Goal: Entertainment & Leisure: Consume media (video, audio)

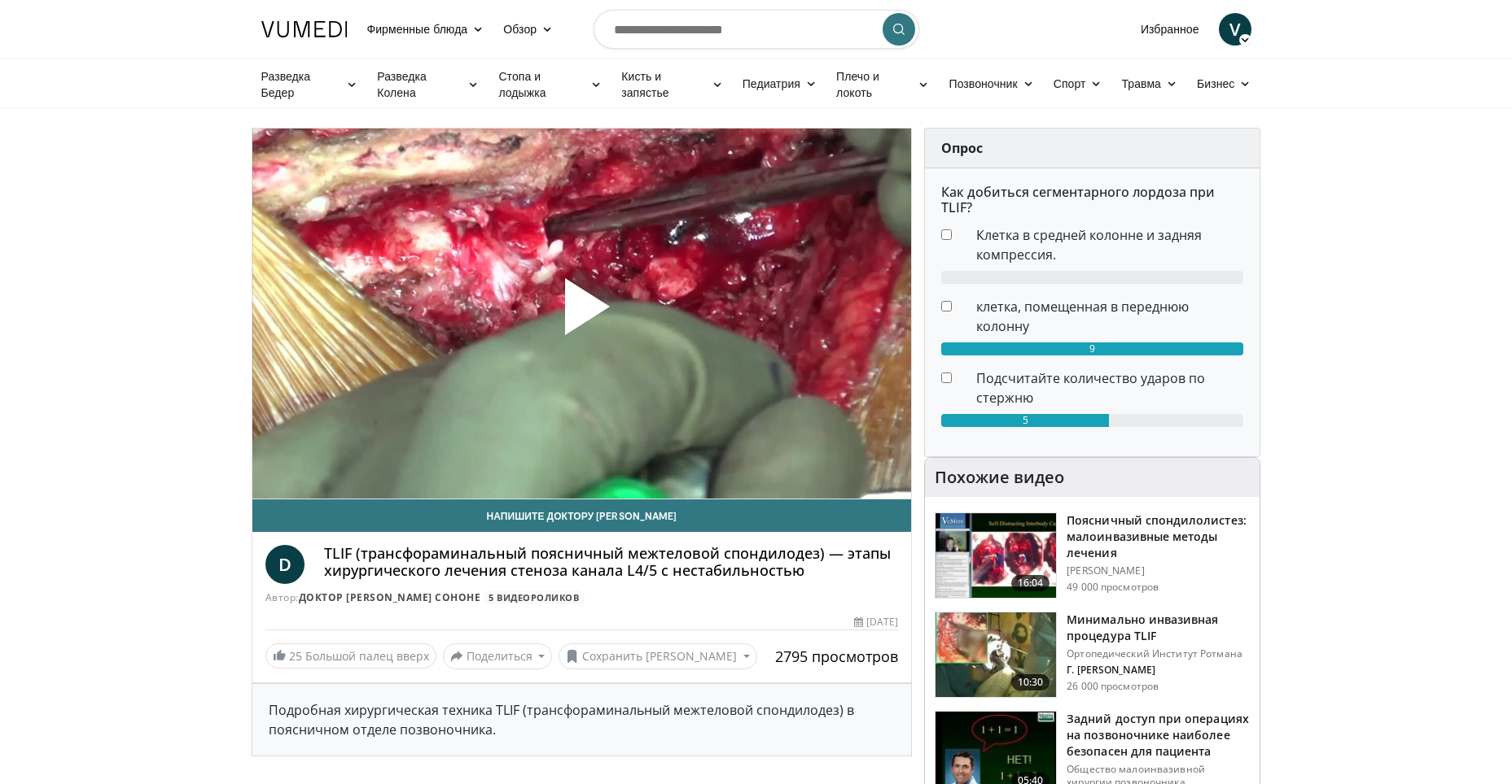
click at [581, 313] on span "Video Player" at bounding box center [581, 313] width 0 height 0
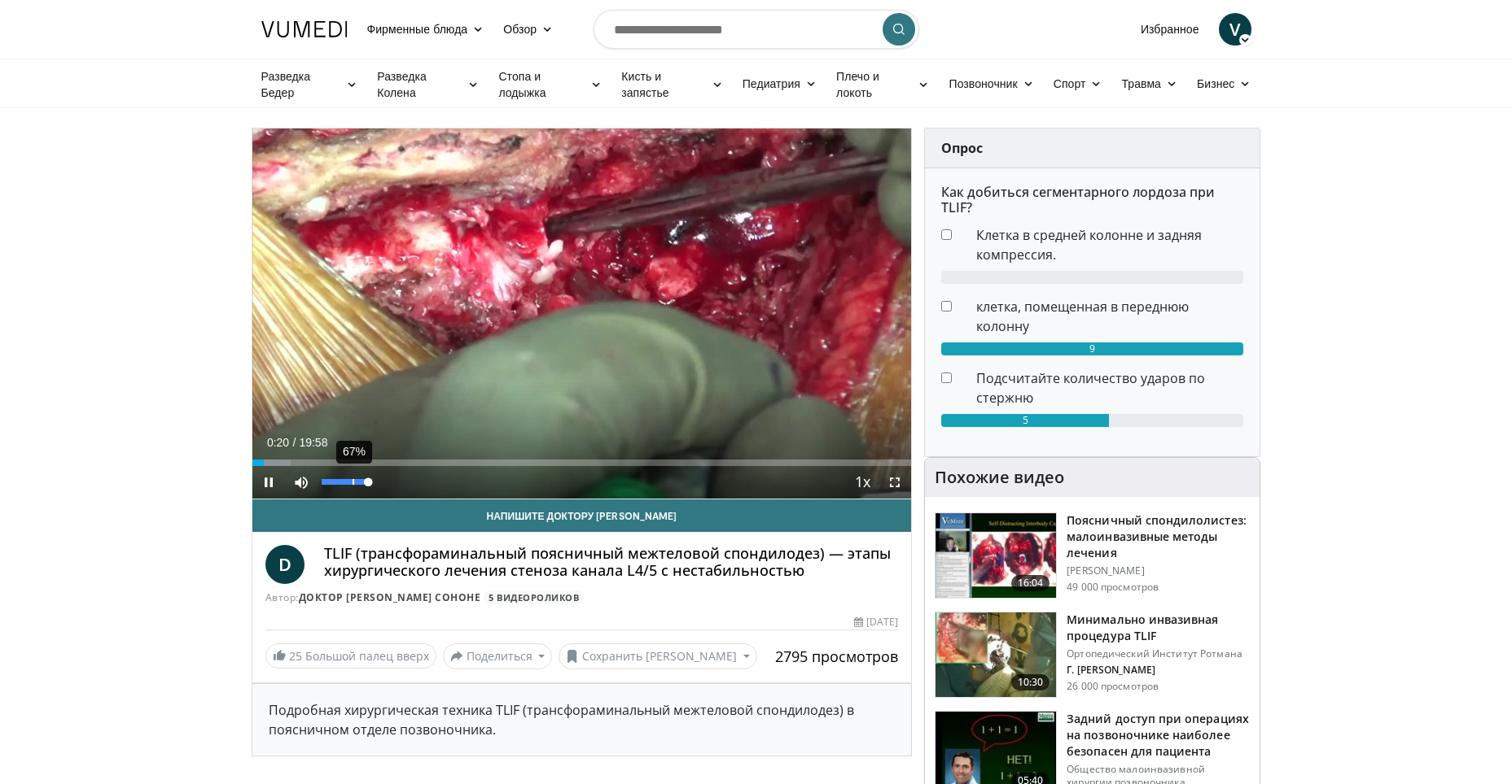
click at [352, 480] on div "67%" at bounding box center [344, 482] width 46 height 6
click at [334, 480] on div "26%" at bounding box center [344, 482] width 46 height 6
click at [351, 481] on div "60%" at bounding box center [344, 482] width 46 height 6
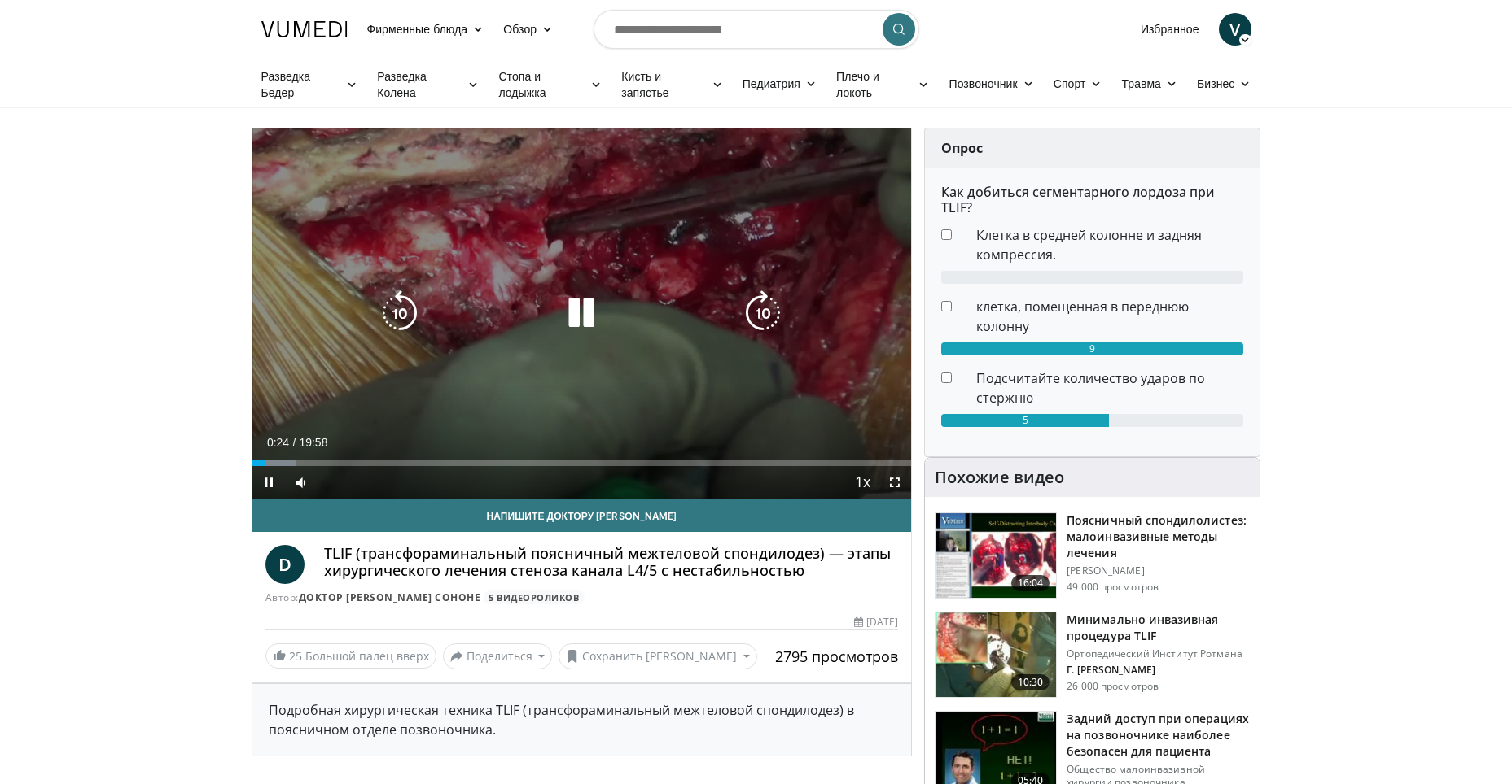
click at [582, 310] on icon "Video Player" at bounding box center [581, 312] width 45 height 45
click at [580, 301] on icon "Video Player" at bounding box center [581, 312] width 45 height 45
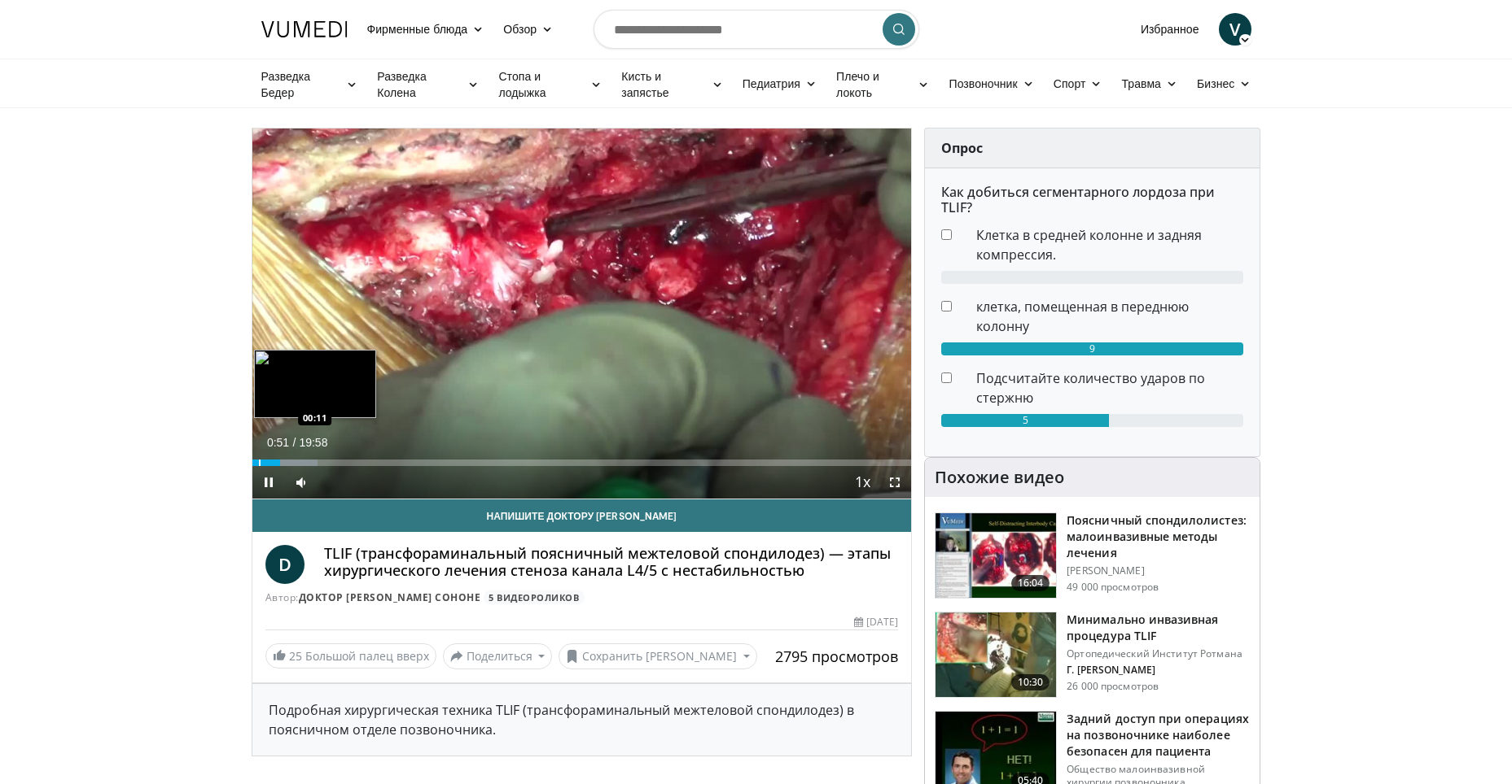
click at [259, 464] on div "Progress Bar" at bounding box center [260, 463] width 2 height 7
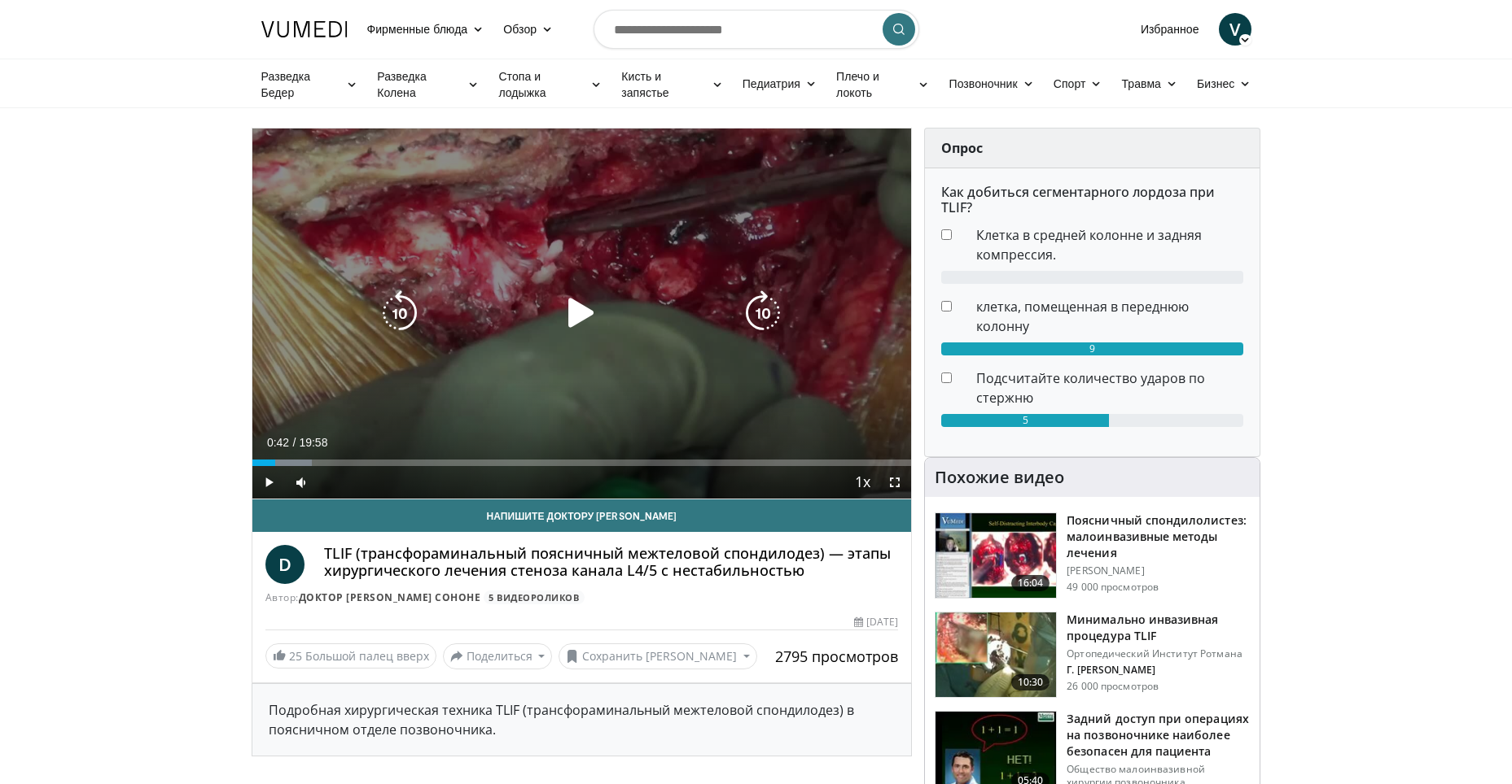
click at [585, 314] on icon "Video Player" at bounding box center [581, 312] width 45 height 45
click at [619, 388] on div "10 seconds Tap to unmute" at bounding box center [582, 313] width 659 height 370
click at [586, 306] on icon "Video Player" at bounding box center [581, 312] width 45 height 45
click at [855, 330] on div "10 seconds Tap to unmute" at bounding box center [582, 313] width 659 height 370
click at [581, 313] on icon "Video Player" at bounding box center [581, 312] width 45 height 45
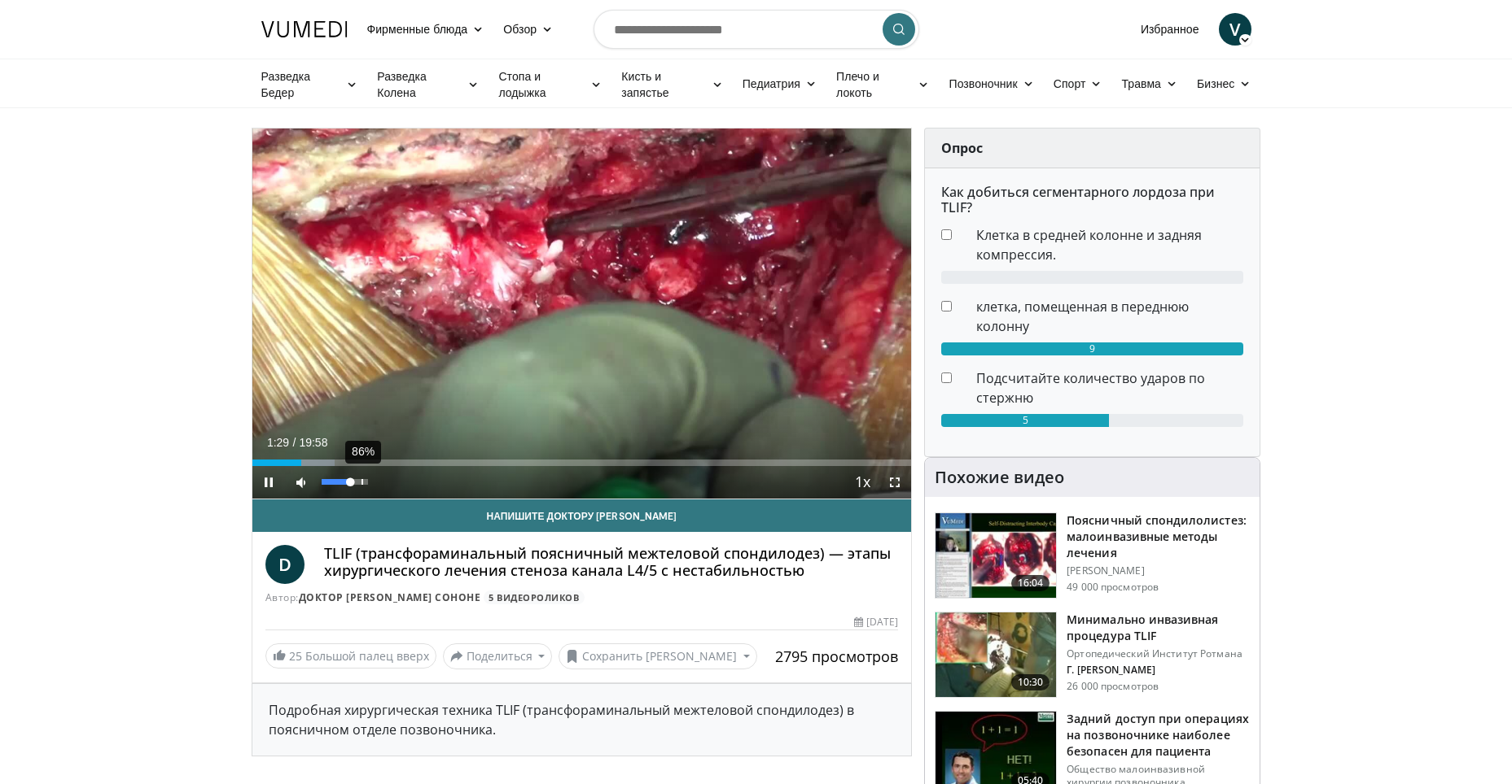
click at [361, 478] on div "86%" at bounding box center [344, 482] width 57 height 33
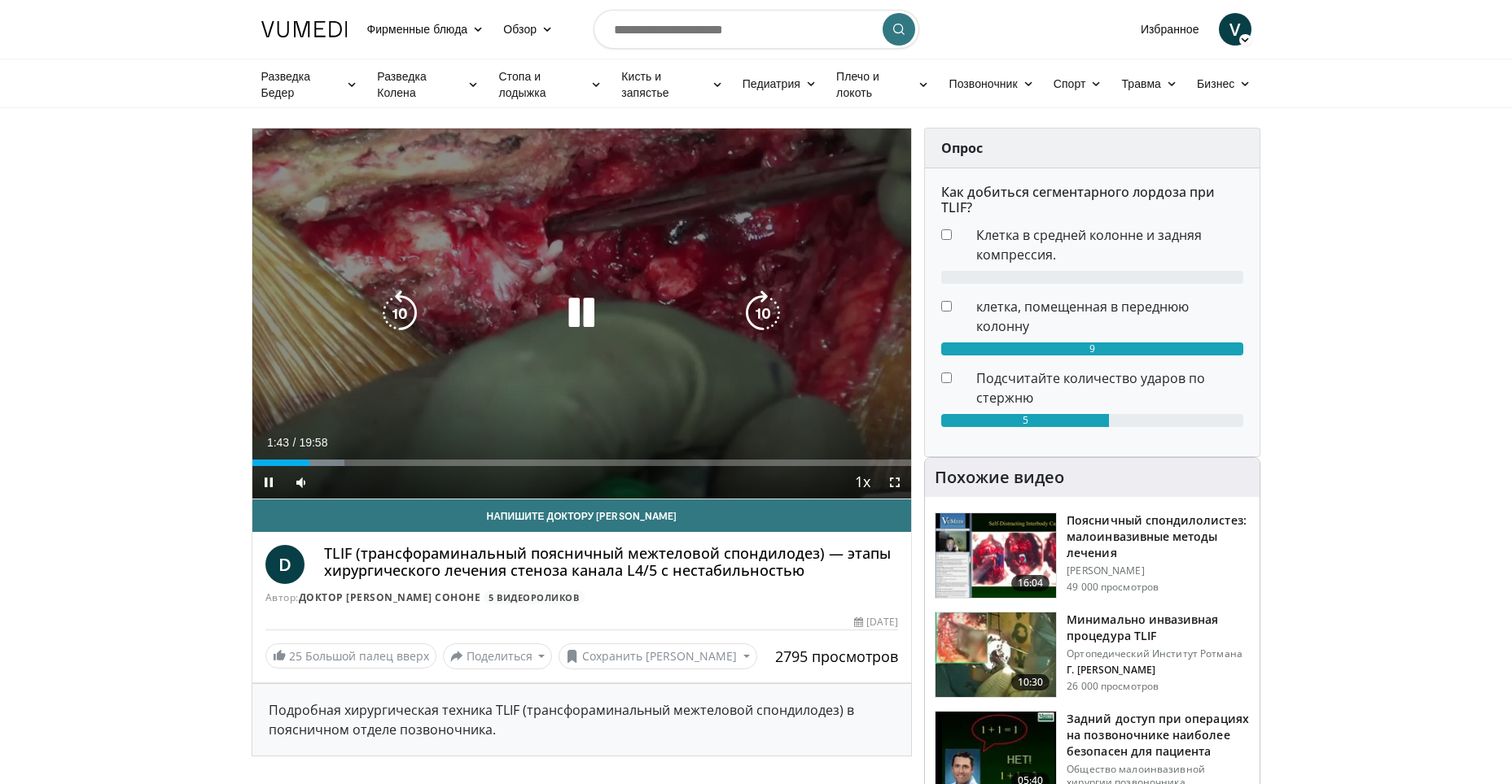
click at [586, 308] on icon "Video Player" at bounding box center [581, 312] width 45 height 45
click at [584, 313] on icon "Video Player" at bounding box center [581, 312] width 45 height 45
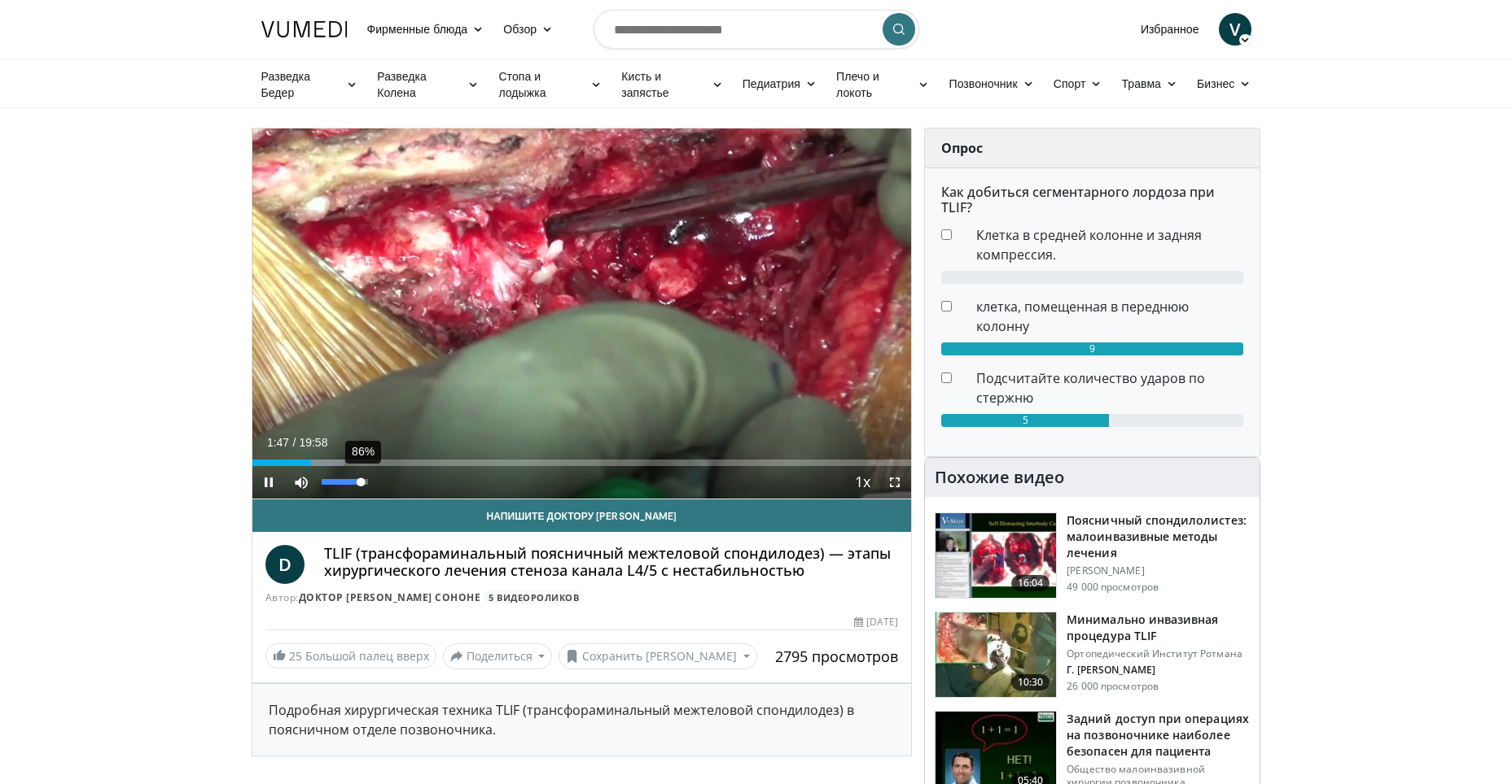
click at [361, 477] on div "86%" at bounding box center [344, 482] width 57 height 33
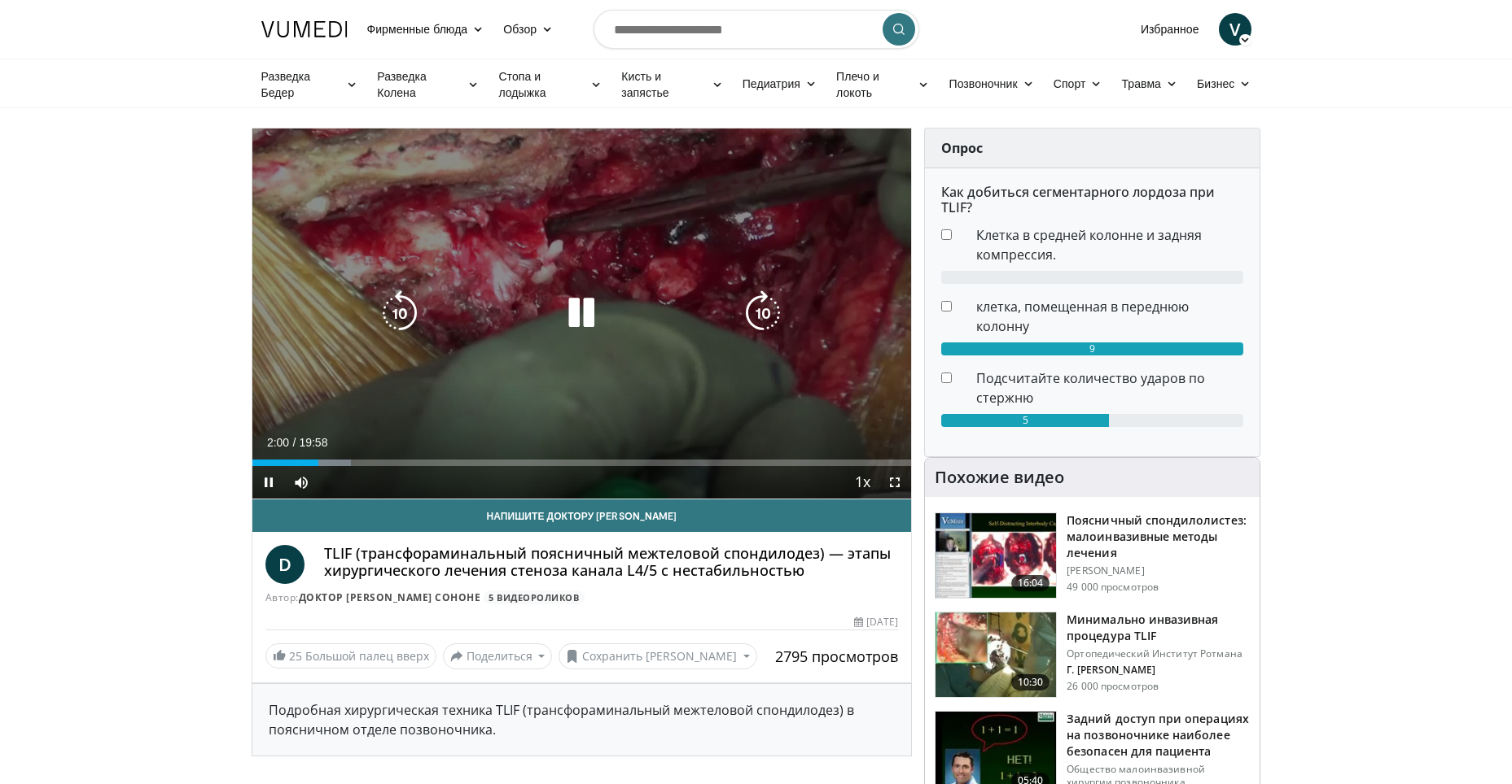
click at [578, 311] on icon "Video Player" at bounding box center [581, 312] width 45 height 45
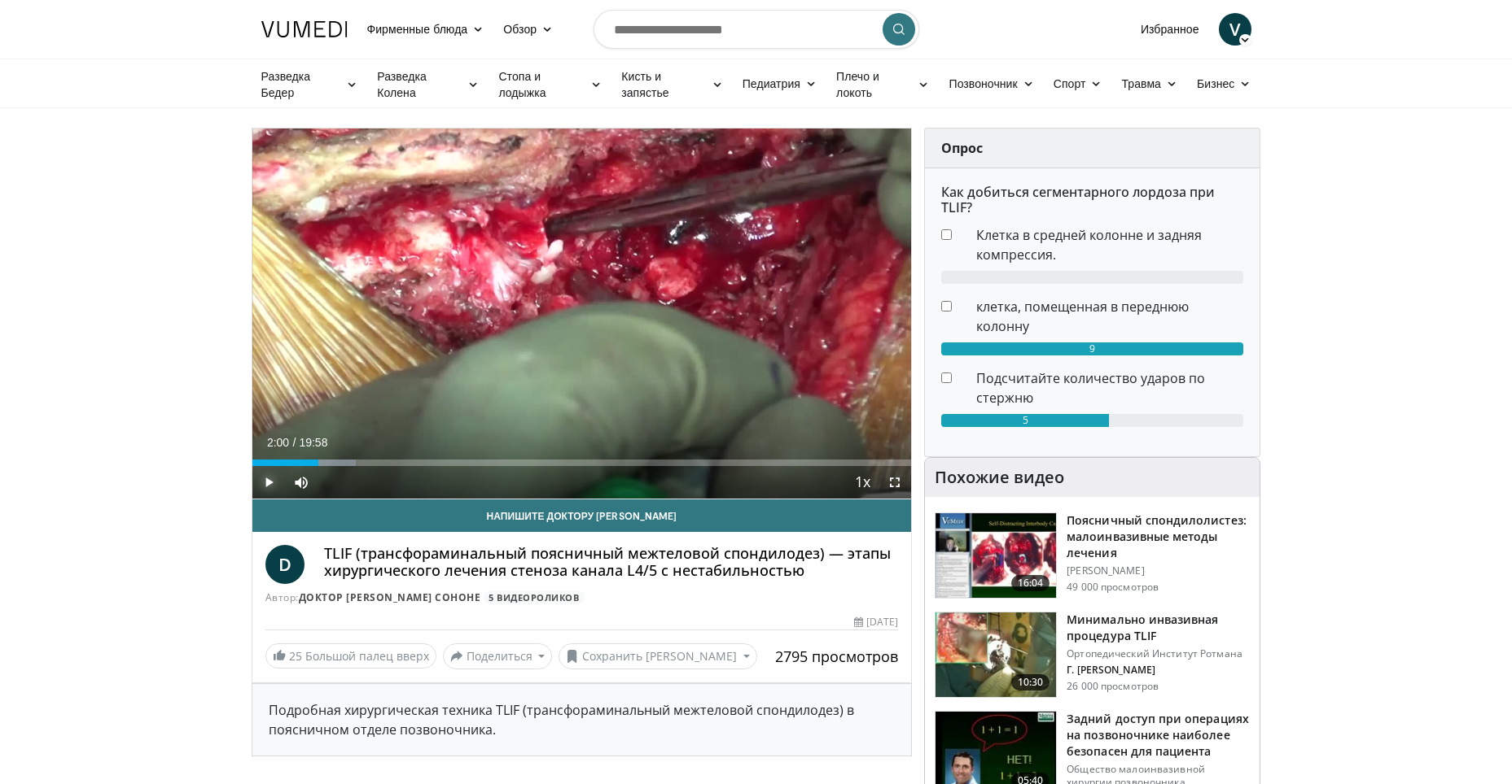
click at [272, 475] on span "Video Player" at bounding box center [269, 482] width 33 height 33
click at [349, 460] on div "Progress Bar" at bounding box center [350, 463] width 2 height 7
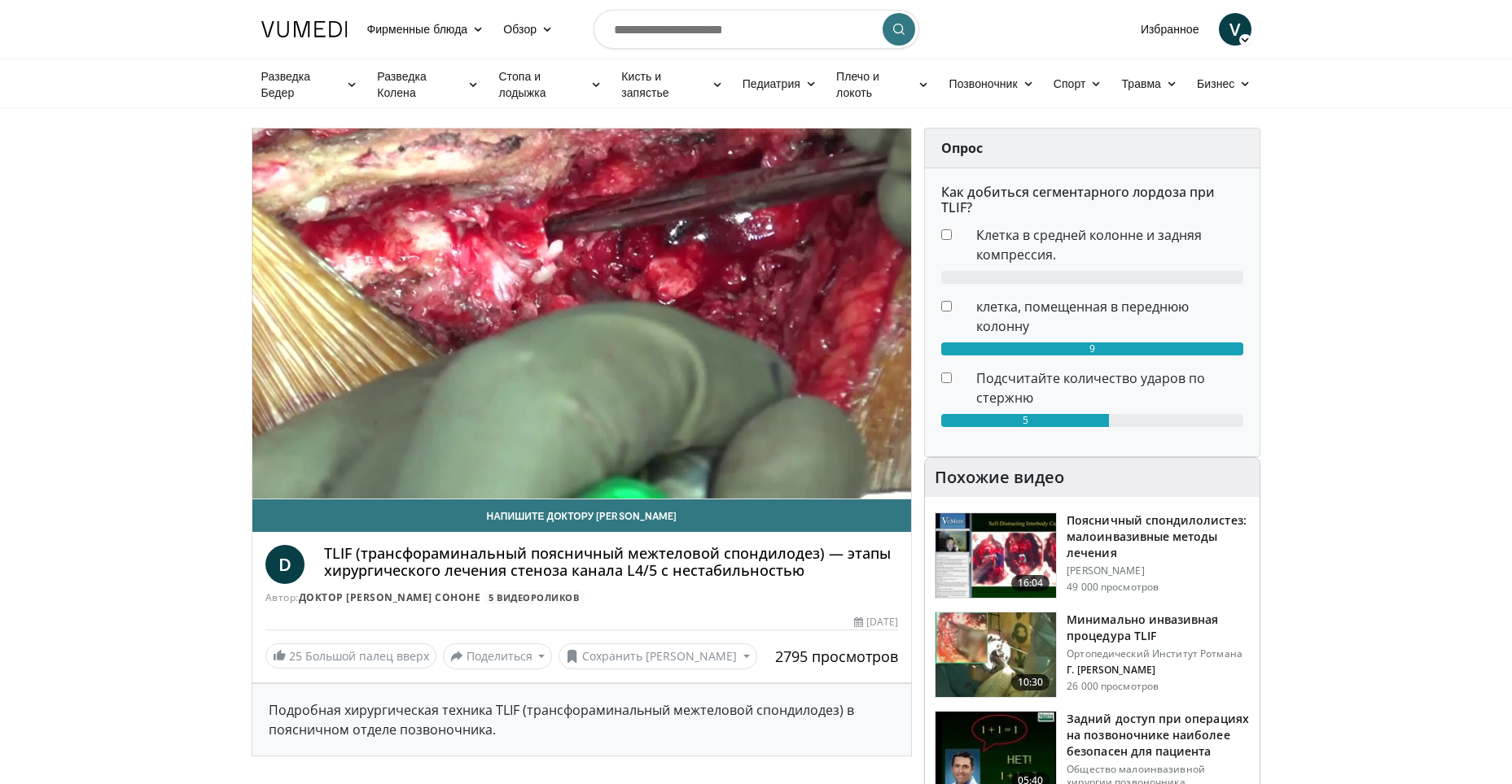
click at [367, 460] on video-js "**********" at bounding box center [582, 313] width 659 height 371
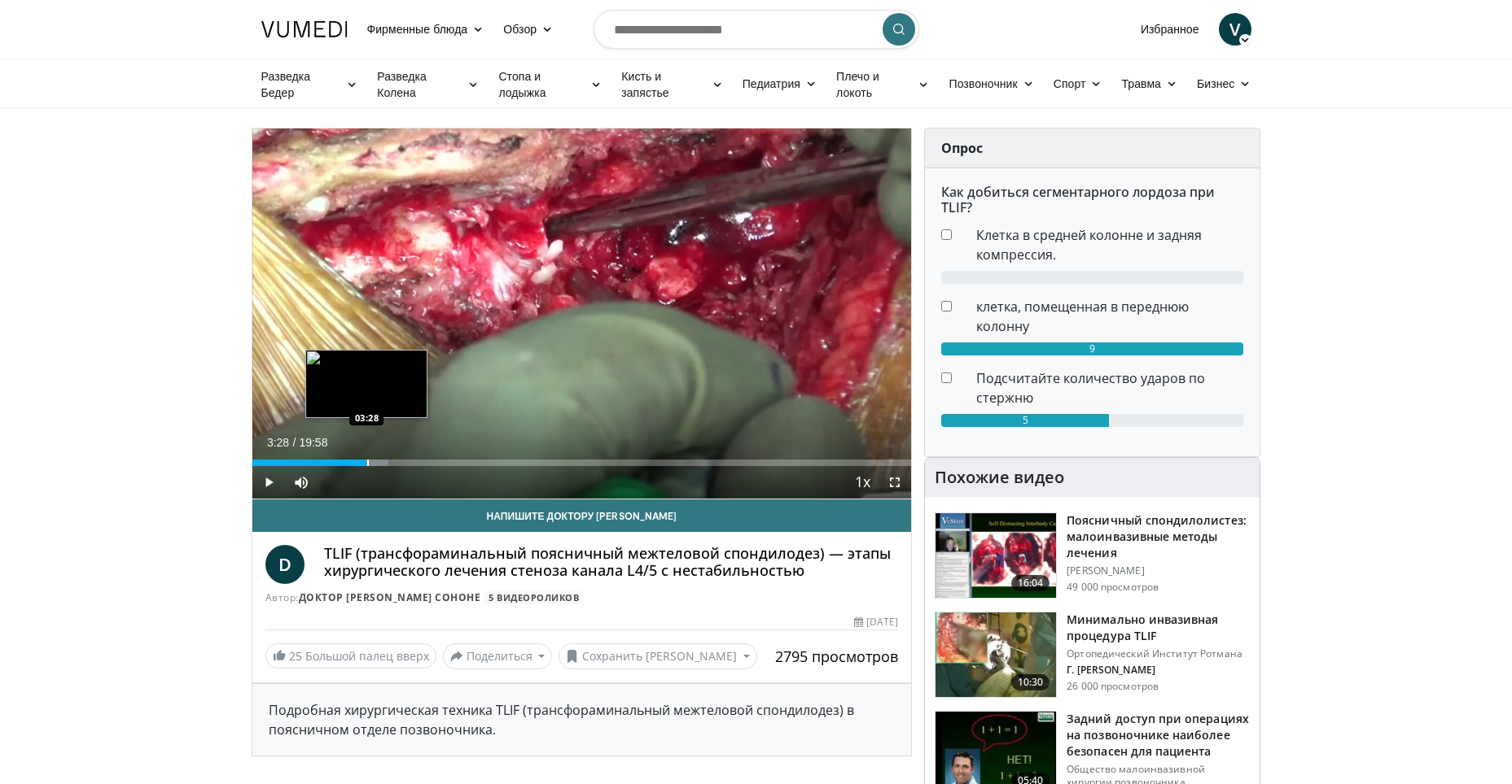
click at [367, 463] on div "Progress Bar" at bounding box center [368, 463] width 2 height 7
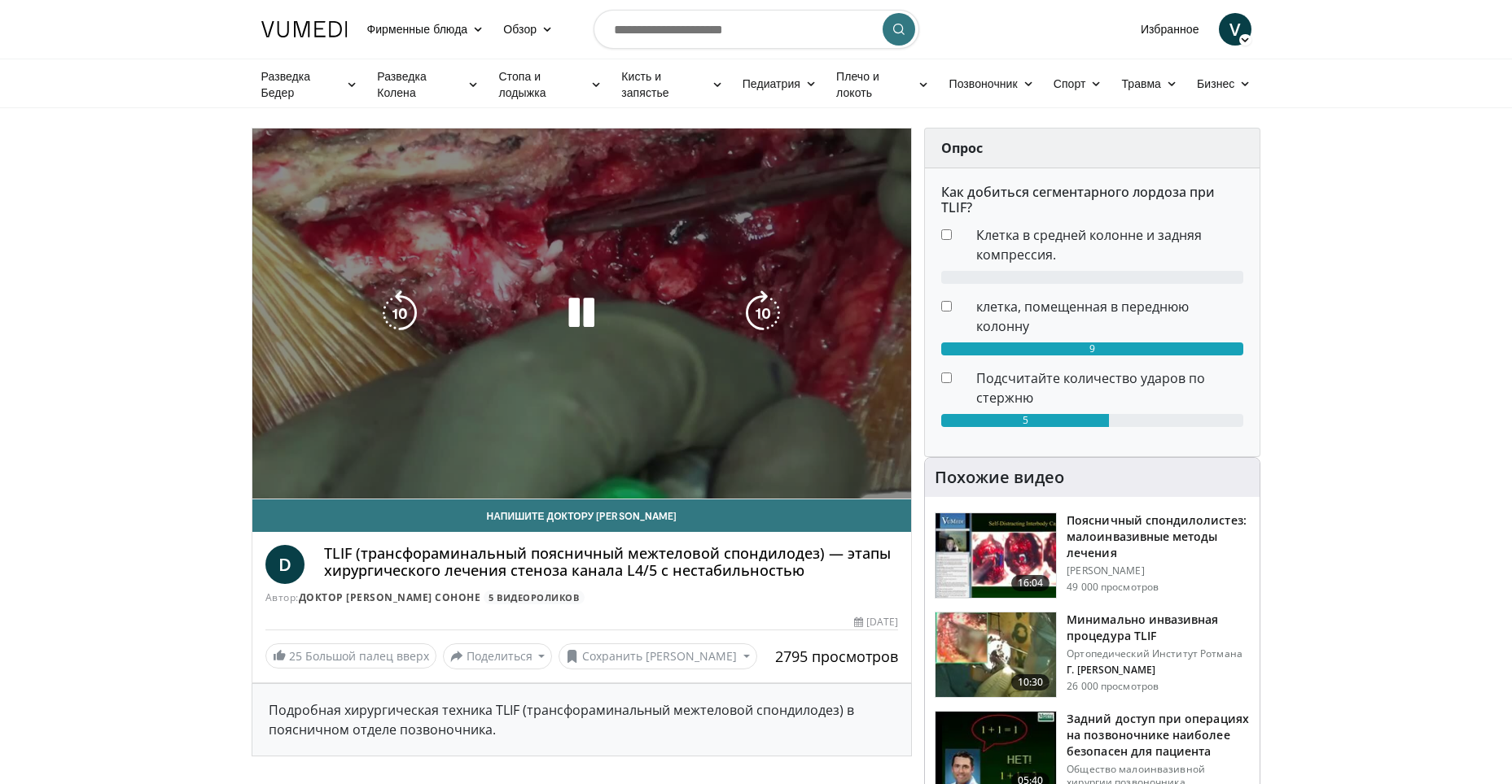
click at [387, 492] on div "Loaded : 22.53% 03:28 03:52" at bounding box center [582, 495] width 659 height 7
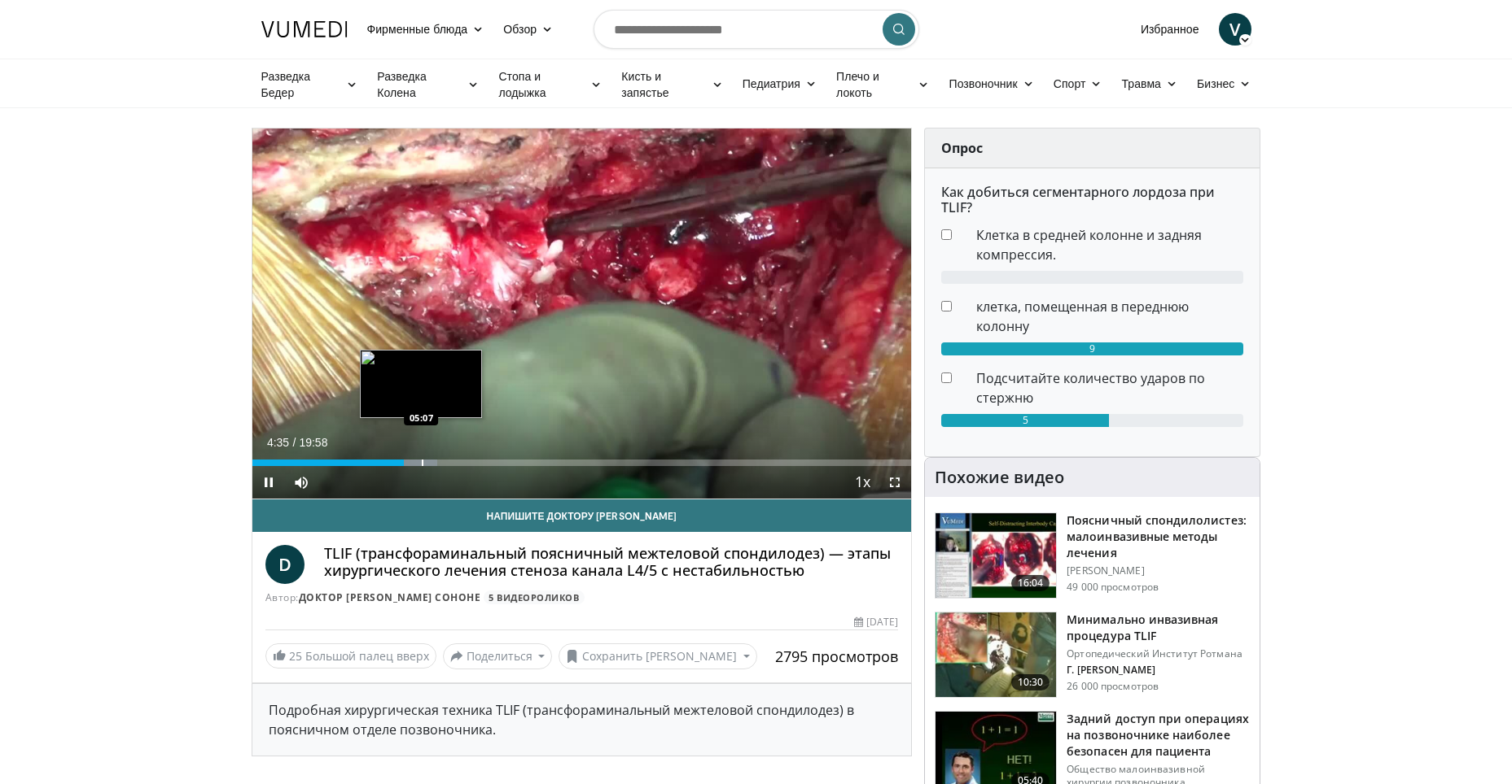
click at [422, 464] on div "Progress Bar" at bounding box center [423, 463] width 2 height 7
click at [447, 461] on div "Progress Bar" at bounding box center [447, 463] width 2 height 7
click at [471, 460] on div "Progress Bar" at bounding box center [472, 463] width 2 height 7
click at [483, 462] on div "Loaded : 38.90% 06:42 07:01" at bounding box center [582, 463] width 659 height 7
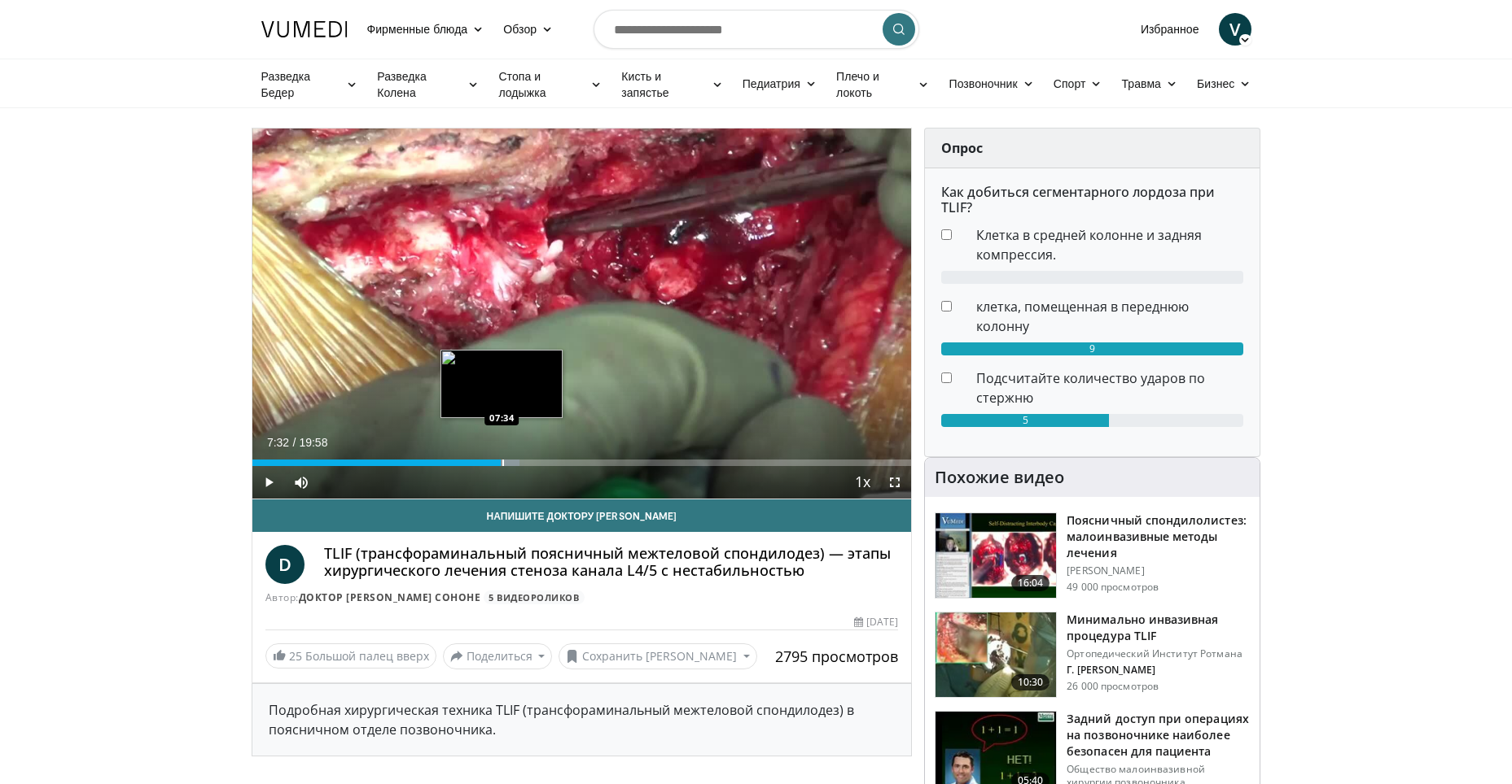
click at [502, 463] on div "Progress Bar" at bounding box center [503, 463] width 2 height 7
click at [512, 460] on div "Progress Bar" at bounding box center [513, 463] width 2 height 7
click at [524, 460] on div "Progress Bar" at bounding box center [525, 463] width 2 height 7
click at [544, 465] on div "Progress Bar" at bounding box center [545, 463] width 2 height 7
click at [534, 462] on div "08:57" at bounding box center [394, 463] width 282 height 7
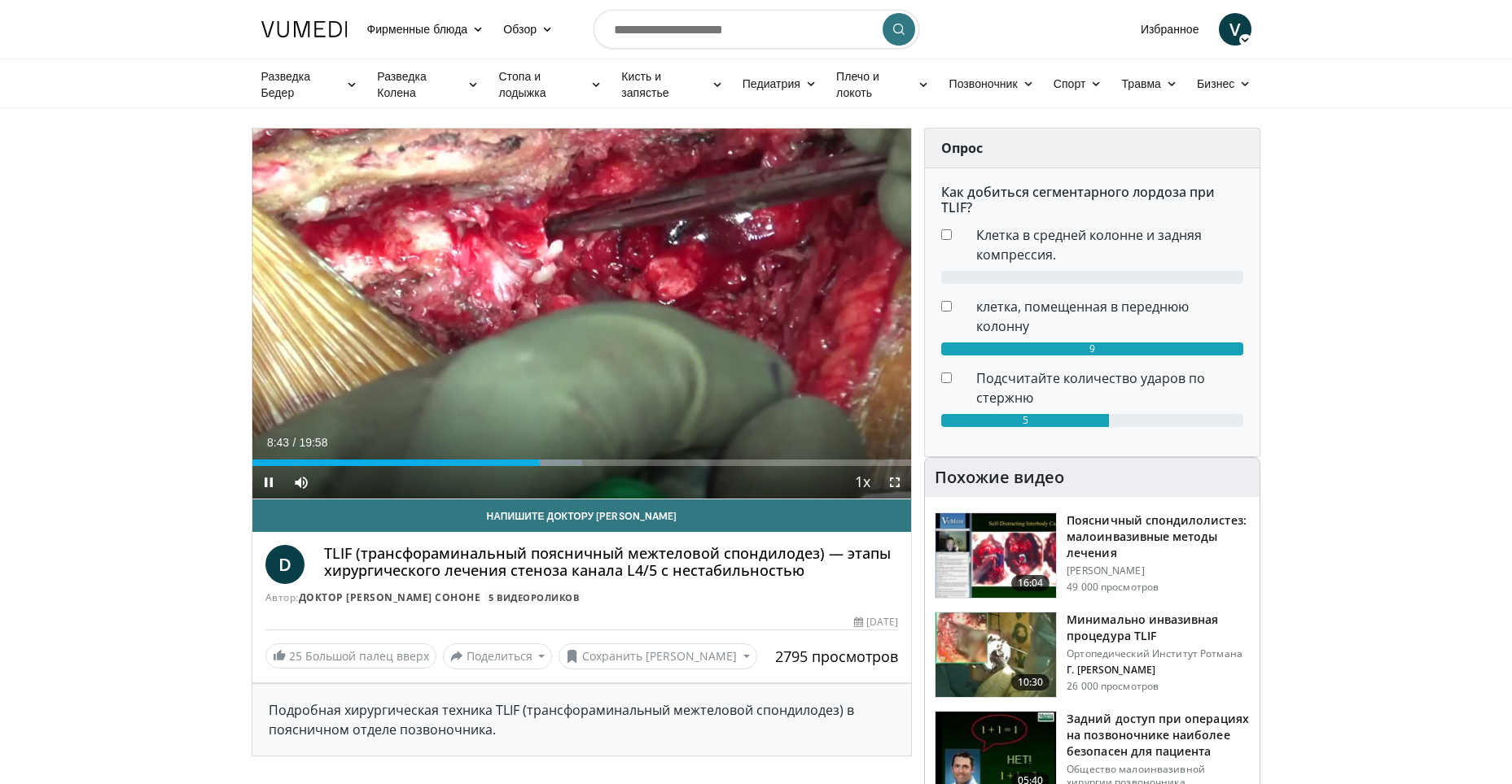
click at [885, 479] on span "Video Player" at bounding box center [894, 482] width 33 height 33
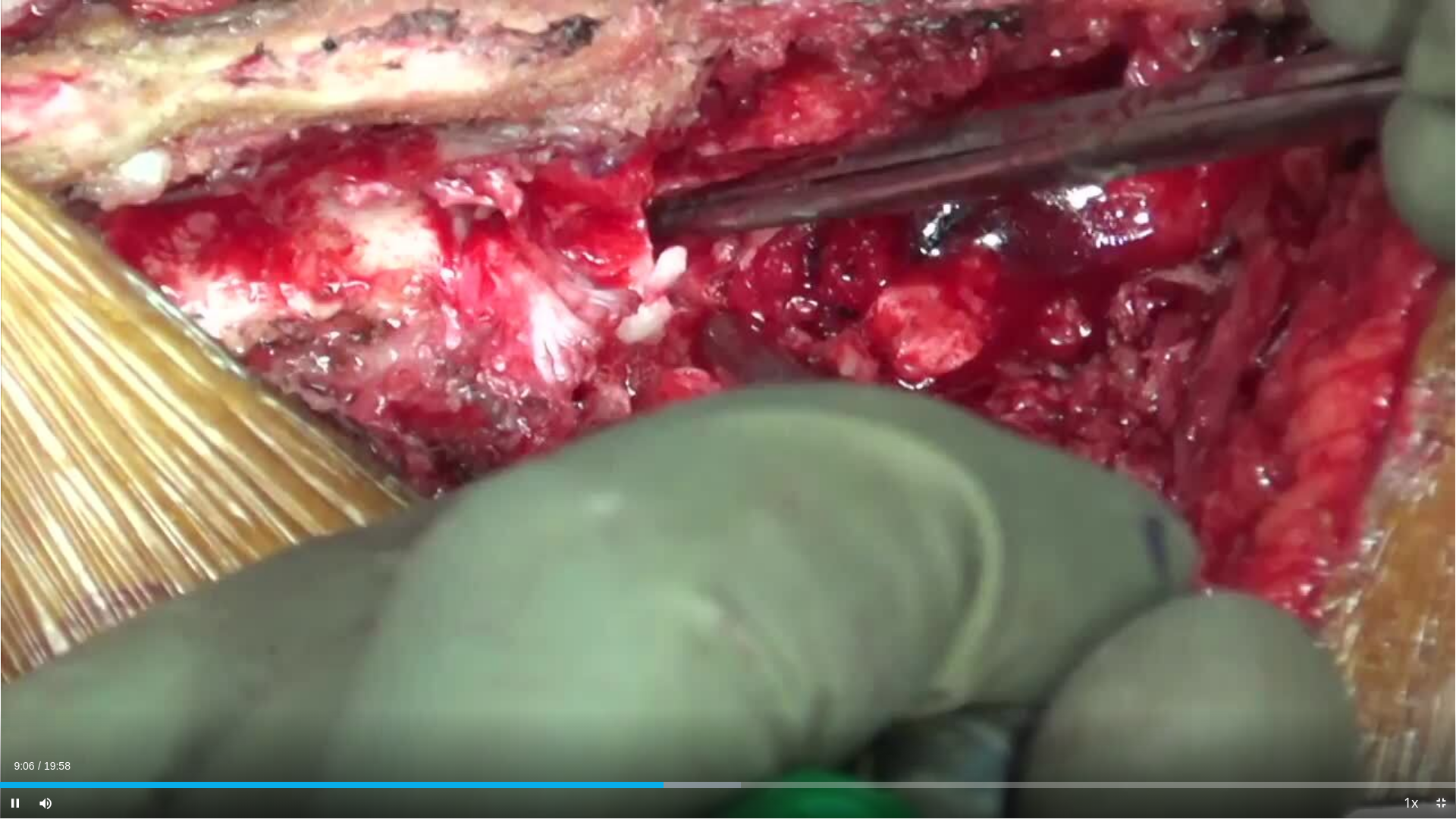
click at [1418, 730] on span "Video Player" at bounding box center [1441, 803] width 31 height 31
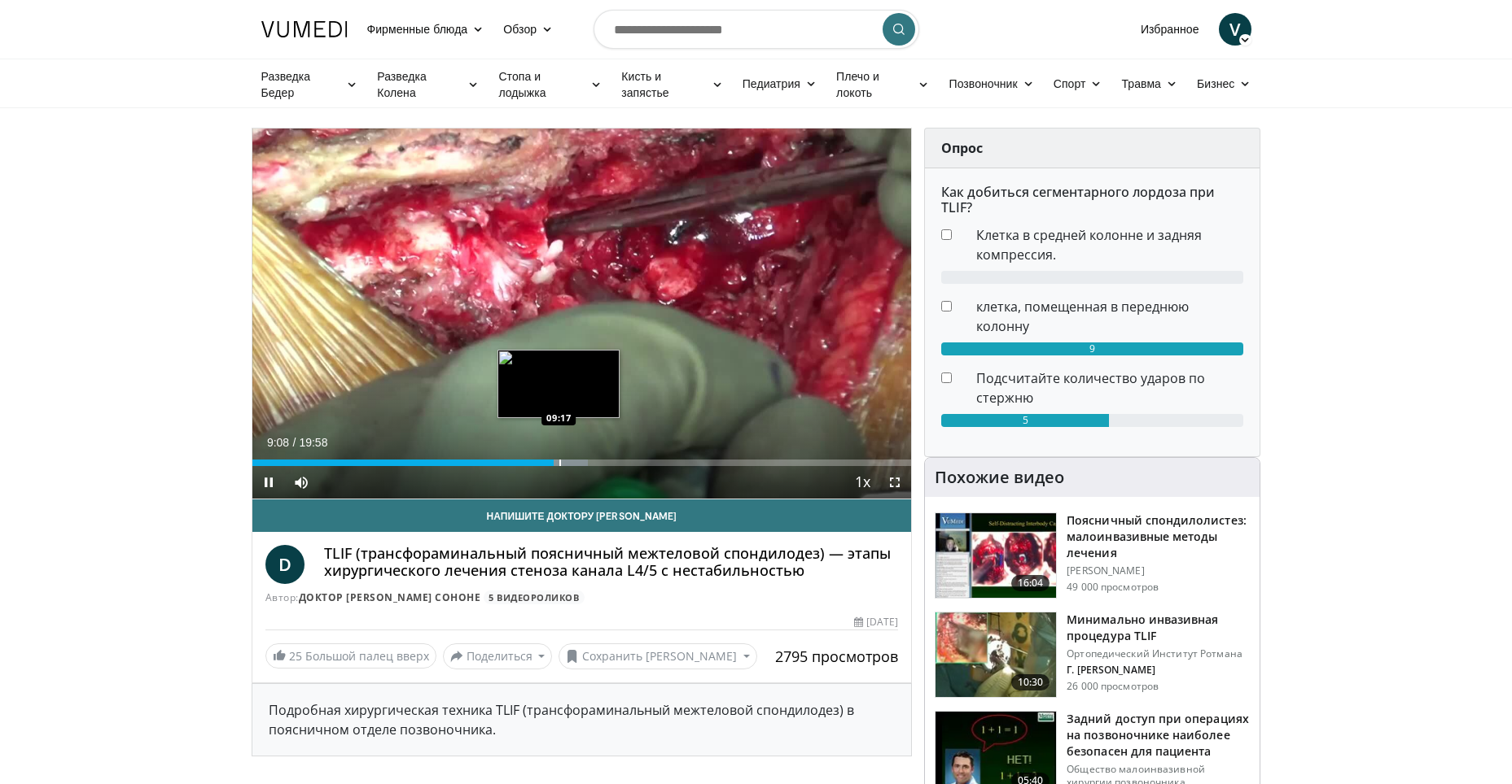
click at [560, 460] on div "Progress Bar" at bounding box center [561, 463] width 2 height 7
click at [578, 462] on div "Progress Bar" at bounding box center [579, 463] width 2 height 7
click at [591, 466] on div "Progress Bar" at bounding box center [591, 463] width 2 height 7
click at [606, 462] on div "Progress Bar" at bounding box center [607, 463] width 2 height 7
click at [591, 463] on div "Progress Bar" at bounding box center [592, 463] width 2 height 7
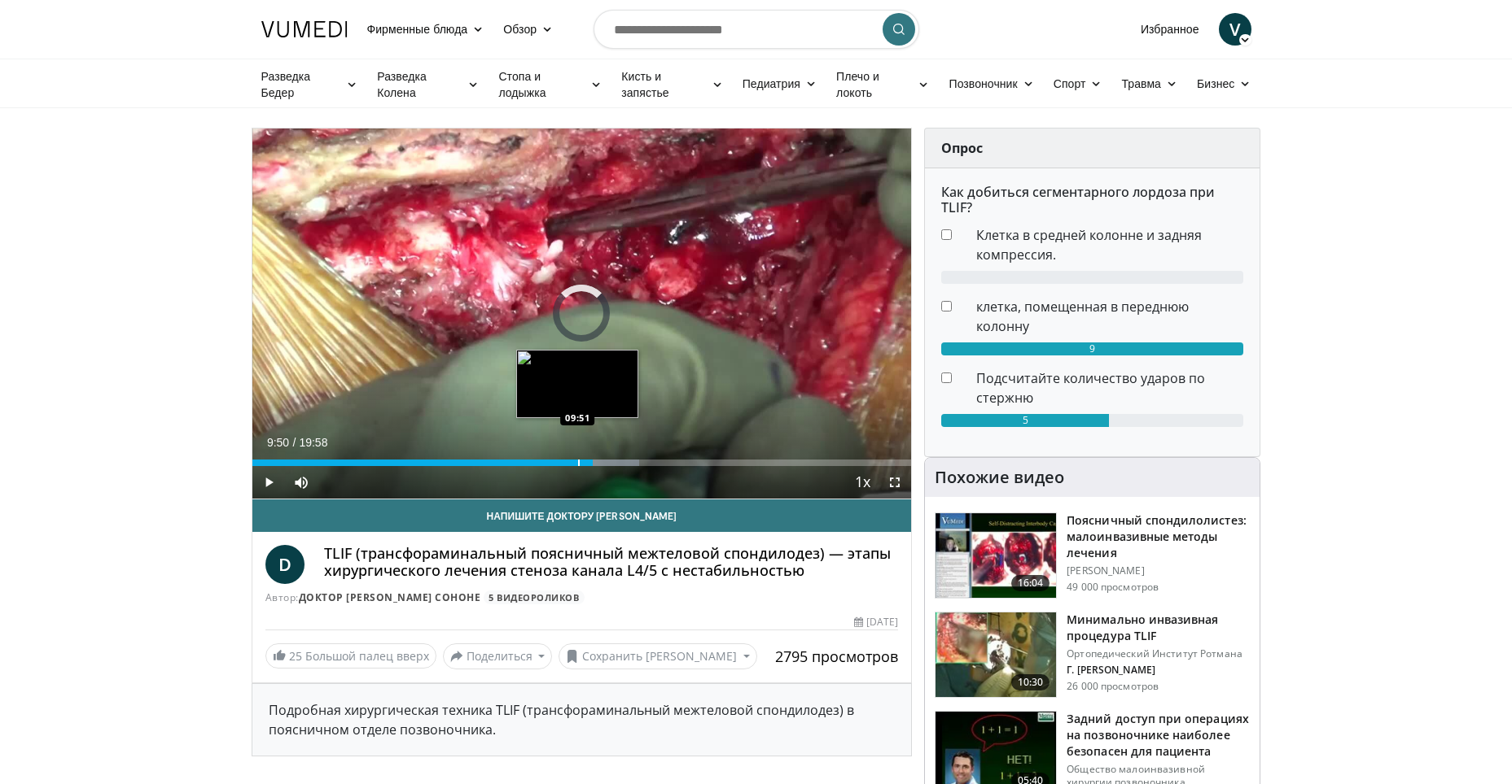
click at [578, 461] on div "Progress Bar" at bounding box center [579, 463] width 2 height 7
click at [587, 463] on div "Progress Bar" at bounding box center [588, 463] width 2 height 7
click at [601, 463] on div "Progress Bar" at bounding box center [602, 463] width 2 height 7
click at [622, 461] on div "Loaded : 60.42% 11:13 11:13" at bounding box center [582, 463] width 659 height 7
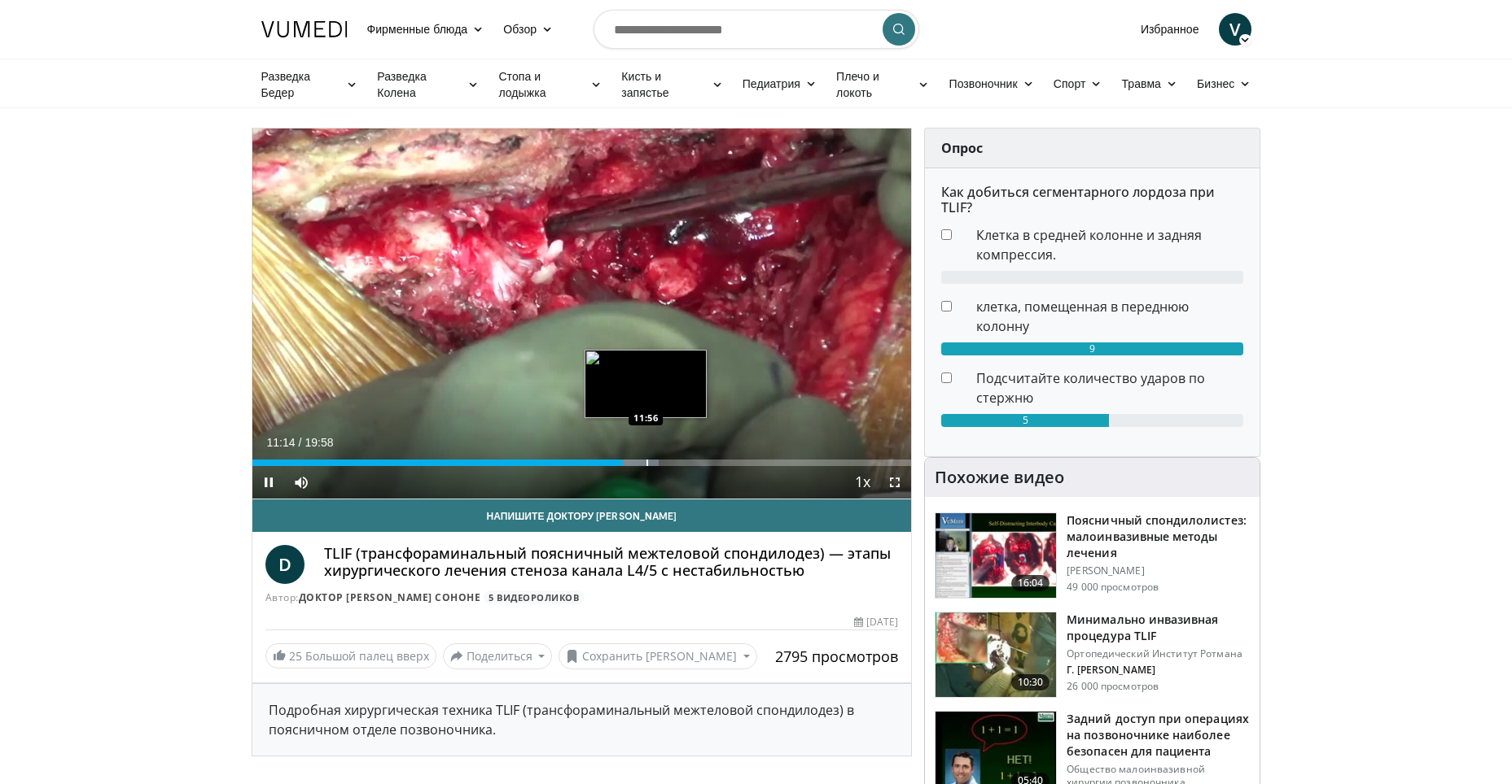
click at [646, 463] on div "Progress Bar" at bounding box center [647, 463] width 2 height 7
click at [663, 461] on div "Progress Bar" at bounding box center [664, 463] width 2 height 7
click at [674, 461] on div "Progress Bar" at bounding box center [674, 463] width 2 height 7
click at [693, 462] on div "Progress Bar" at bounding box center [694, 463] width 2 height 7
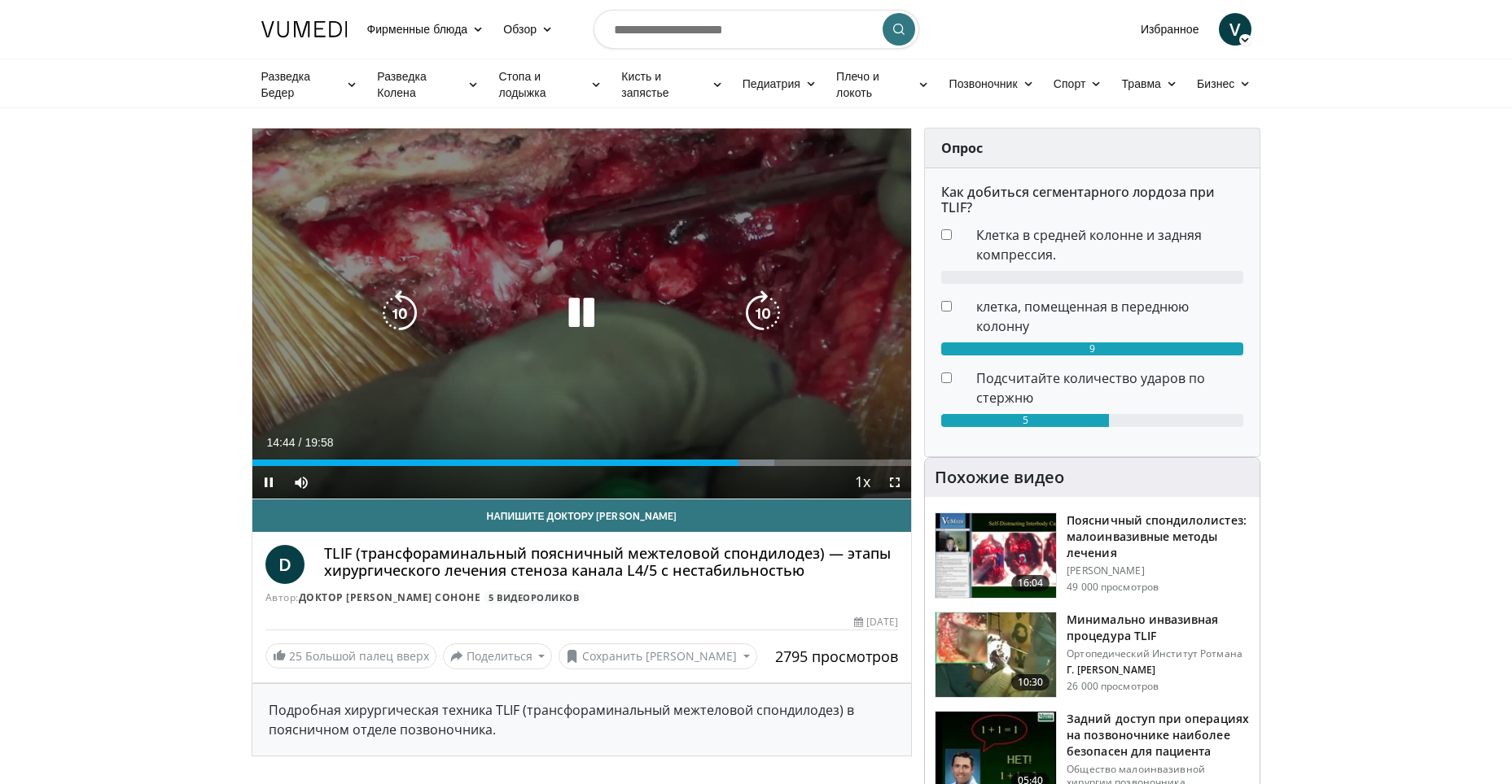
click at [580, 310] on icon "Video Player" at bounding box center [581, 312] width 45 height 45
